Goal: Task Accomplishment & Management: Complete application form

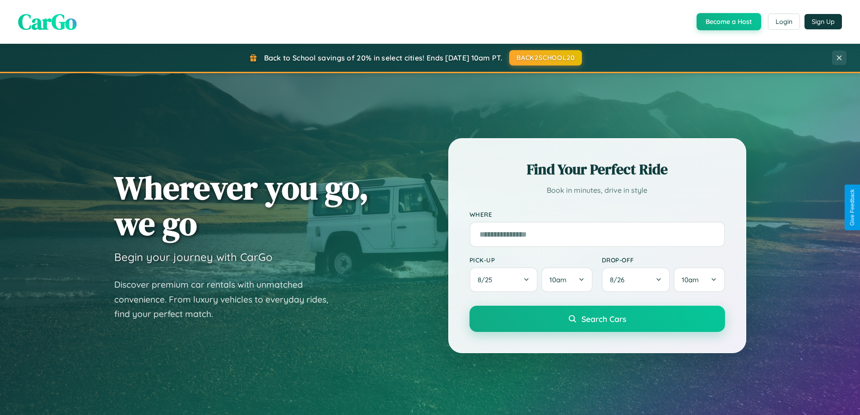
scroll to position [389, 0]
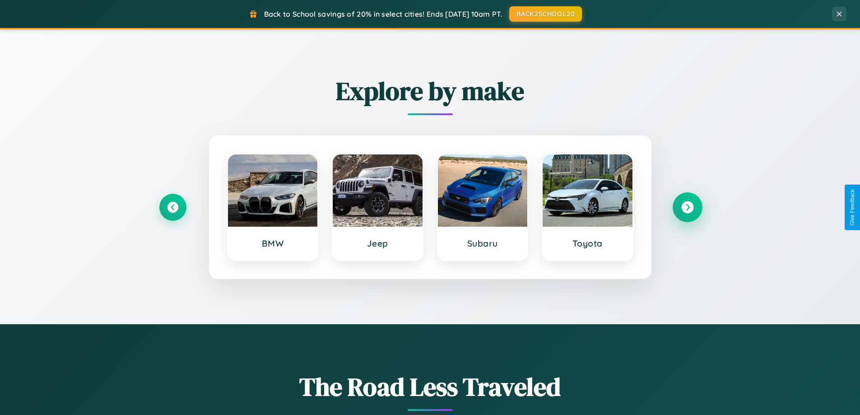
click at [687, 207] on icon at bounding box center [687, 207] width 12 height 12
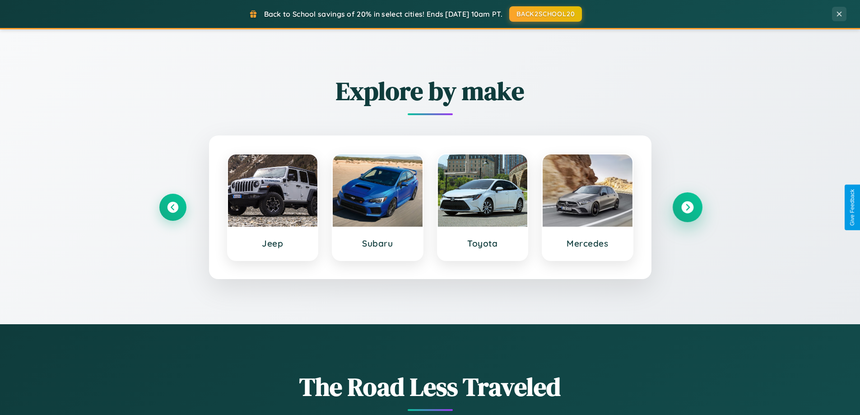
click at [687, 207] on icon at bounding box center [687, 207] width 12 height 12
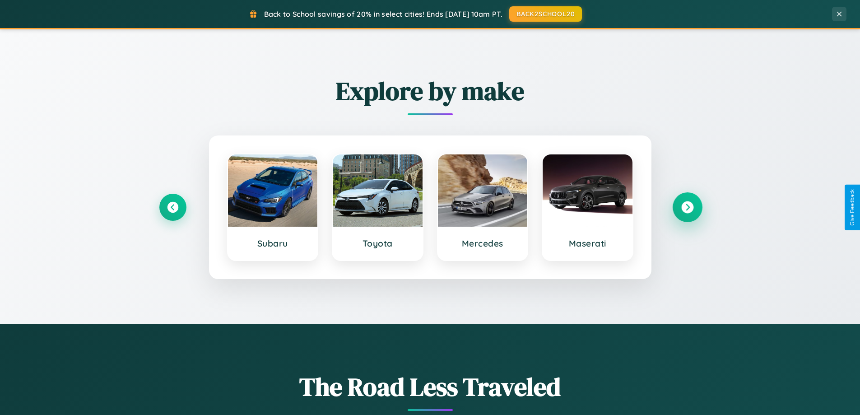
click at [687, 207] on icon at bounding box center [687, 207] width 12 height 12
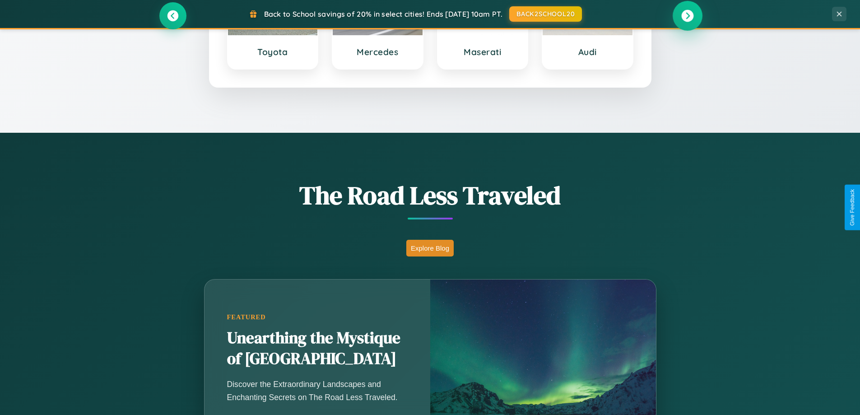
scroll to position [1737, 0]
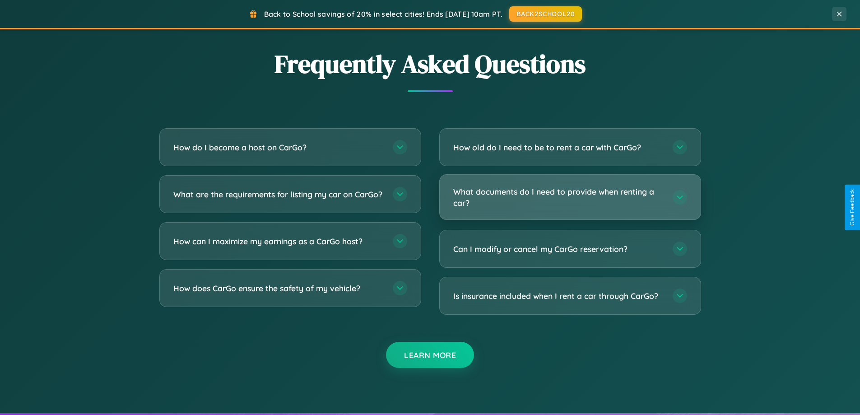
click at [570, 197] on h3 "What documents do I need to provide when renting a car?" at bounding box center [558, 197] width 210 height 22
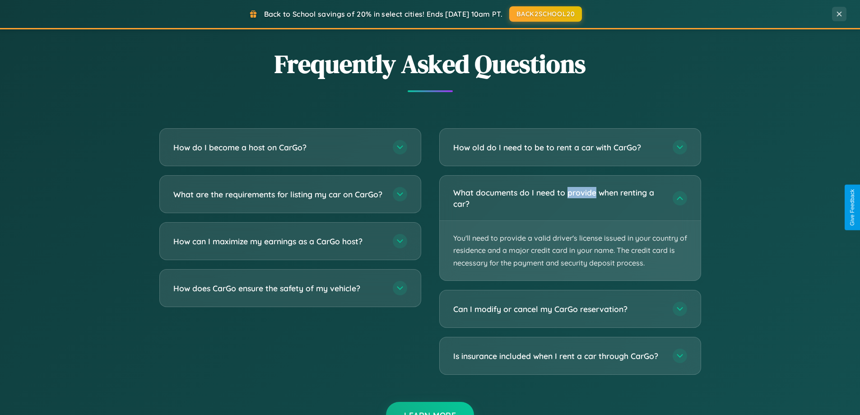
scroll to position [0, 0]
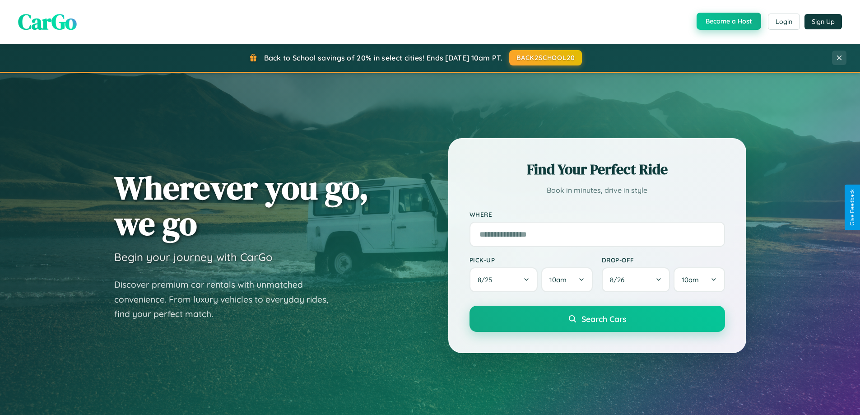
click at [728, 22] on button "Become a Host" at bounding box center [728, 21] width 65 height 17
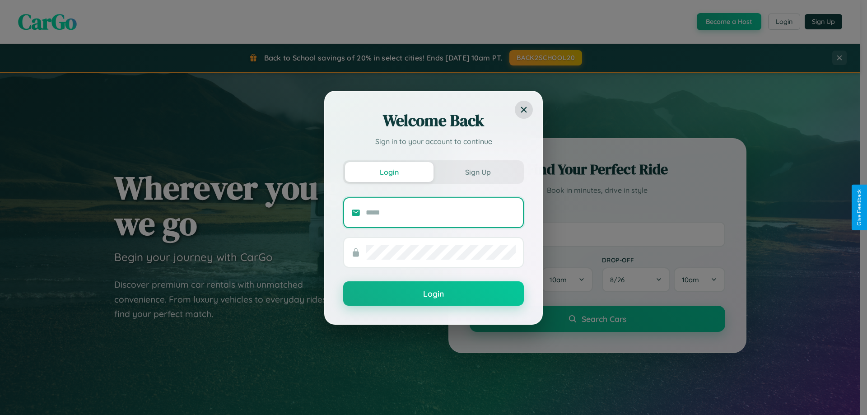
click at [440, 212] on input "text" at bounding box center [441, 212] width 150 height 14
type input "**********"
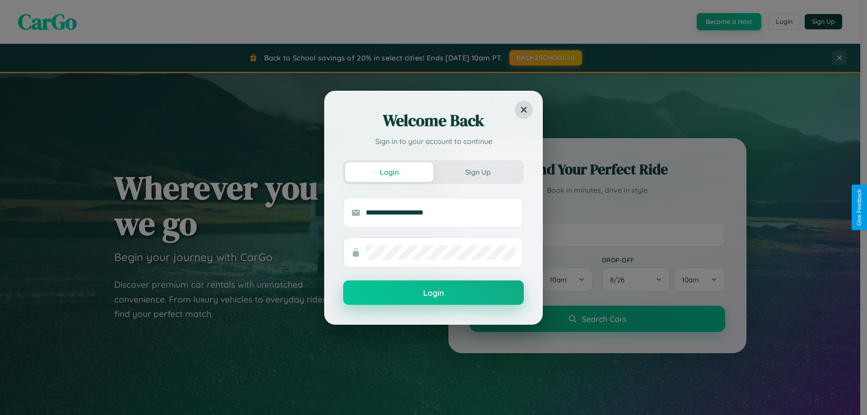
click at [433, 293] on button "Login" at bounding box center [433, 292] width 181 height 24
